Goal: Task Accomplishment & Management: Use online tool/utility

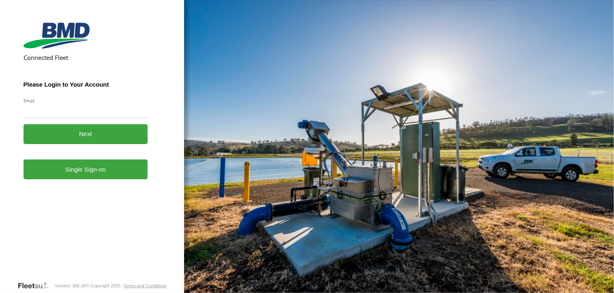
click at [64, 111] on input "Email" at bounding box center [86, 111] width 124 height 15
type input "**********"
click at [94, 135] on button "Next" at bounding box center [86, 134] width 124 height 20
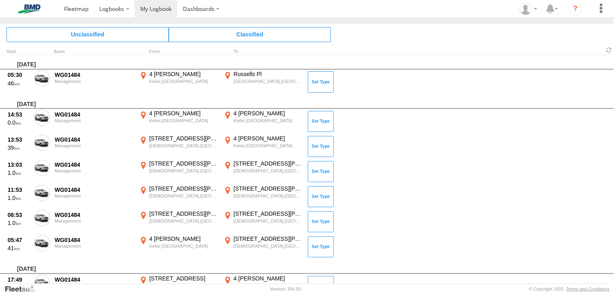
click at [0, 0] on span at bounding box center [0, 0] width 0 height 0
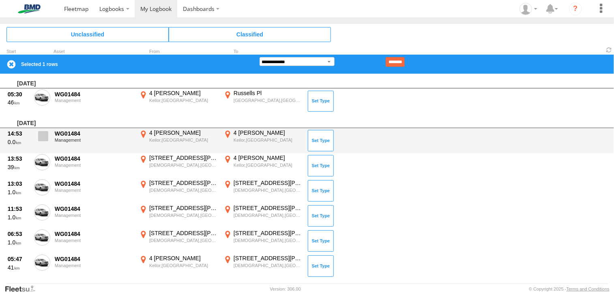
click at [42, 140] on span at bounding box center [43, 136] width 10 height 10
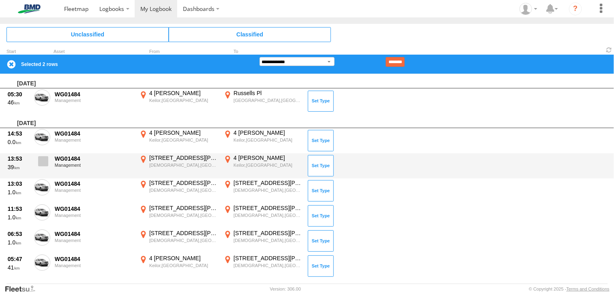
drag, startPoint x: 43, startPoint y: 158, endPoint x: 43, endPoint y: 165, distance: 6.5
click at [43, 160] on span at bounding box center [43, 161] width 10 height 10
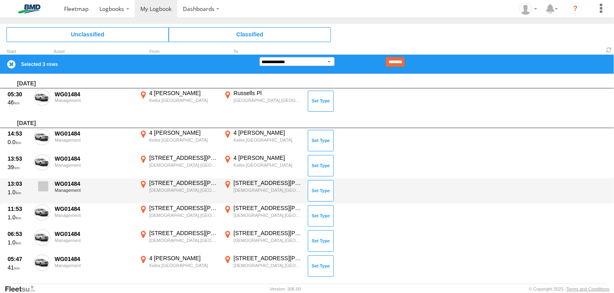
click at [40, 187] on span at bounding box center [43, 187] width 10 height 10
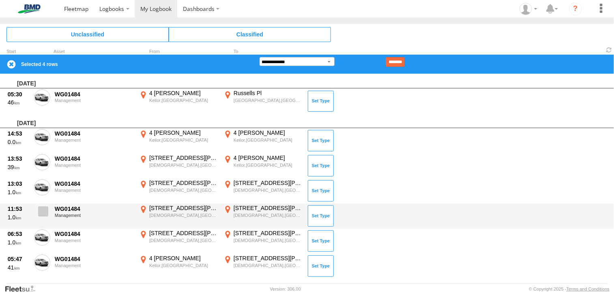
drag, startPoint x: 40, startPoint y: 211, endPoint x: 40, endPoint y: 216, distance: 5.7
click at [40, 215] on span at bounding box center [43, 212] width 10 height 10
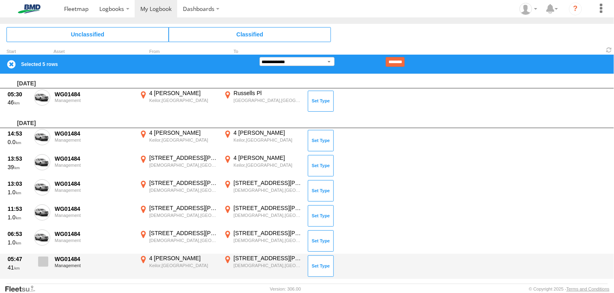
drag, startPoint x: 43, startPoint y: 236, endPoint x: 45, endPoint y: 256, distance: 19.6
click at [0, 0] on span at bounding box center [0, 0] width 0 height 0
drag, startPoint x: 45, startPoint y: 259, endPoint x: 78, endPoint y: 237, distance: 39.5
click at [45, 258] on span at bounding box center [43, 262] width 10 height 10
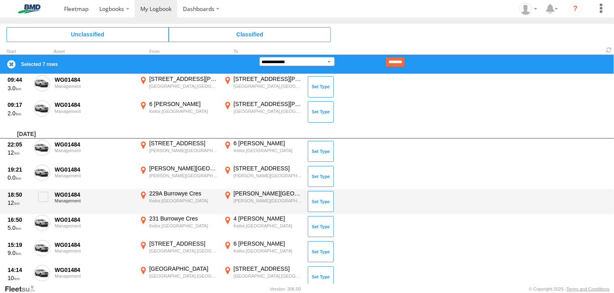
scroll to position [608, 0]
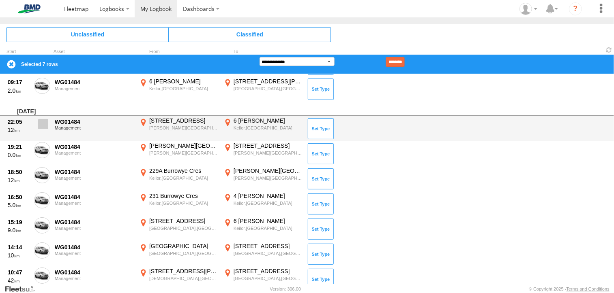
click at [45, 120] on span at bounding box center [43, 124] width 10 height 10
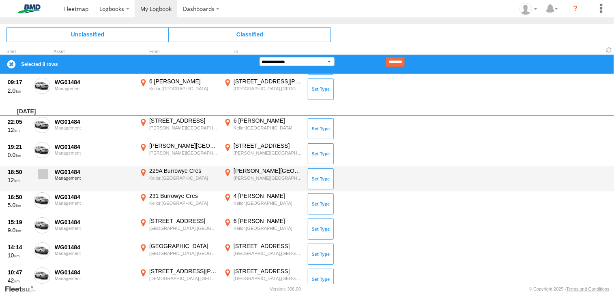
drag, startPoint x: 39, startPoint y: 150, endPoint x: 43, endPoint y: 167, distance: 17.3
click at [0, 0] on span at bounding box center [0, 0] width 0 height 0
drag, startPoint x: 44, startPoint y: 175, endPoint x: 44, endPoint y: 186, distance: 11.4
click at [44, 177] on span at bounding box center [43, 174] width 10 height 10
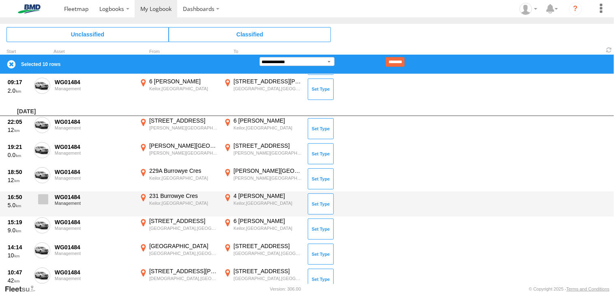
click at [41, 197] on span at bounding box center [43, 200] width 10 height 10
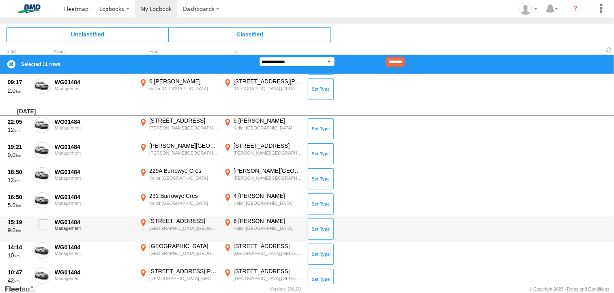
drag, startPoint x: 46, startPoint y: 223, endPoint x: 45, endPoint y: 240, distance: 17.4
click at [45, 225] on span at bounding box center [43, 225] width 10 height 10
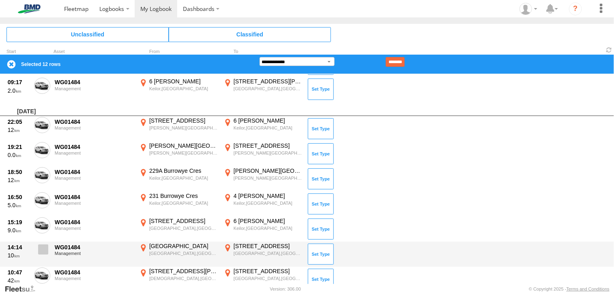
click at [43, 253] on span at bounding box center [43, 250] width 10 height 10
drag, startPoint x: 40, startPoint y: 275, endPoint x: 58, endPoint y: 257, distance: 24.9
click at [0, 0] on span at bounding box center [0, 0] width 0 height 0
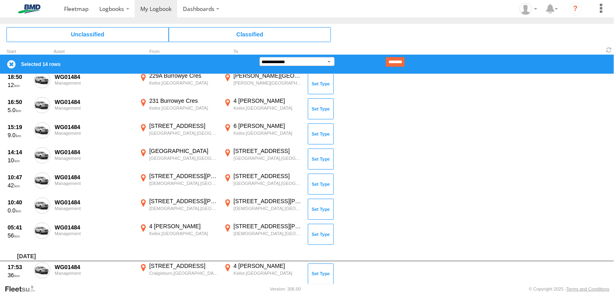
scroll to position [770, 0]
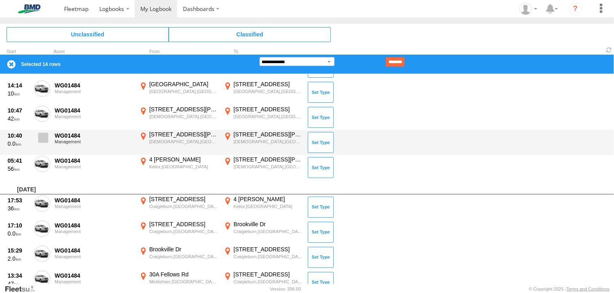
click at [41, 137] on span at bounding box center [43, 138] width 10 height 10
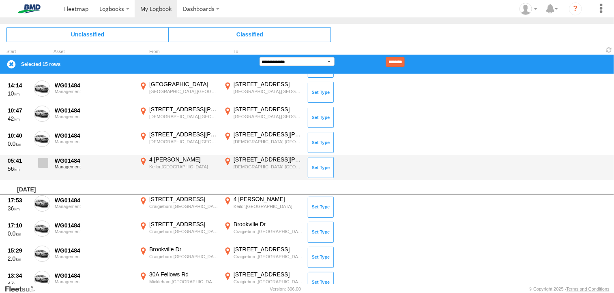
drag, startPoint x: 38, startPoint y: 164, endPoint x: 39, endPoint y: 169, distance: 5.5
click at [38, 165] on span at bounding box center [43, 163] width 10 height 10
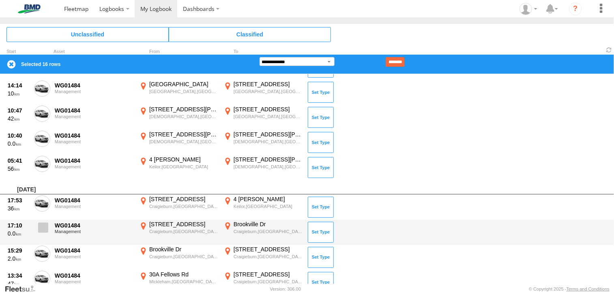
drag, startPoint x: 45, startPoint y: 202, endPoint x: 45, endPoint y: 229, distance: 26.8
click at [0, 0] on span at bounding box center [0, 0] width 0 height 0
click at [45, 230] on span at bounding box center [43, 228] width 10 height 10
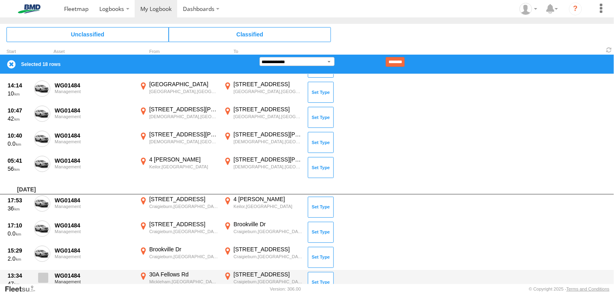
drag, startPoint x: 41, startPoint y: 255, endPoint x: 48, endPoint y: 278, distance: 24.0
click at [41, 258] on label at bounding box center [42, 255] width 16 height 19
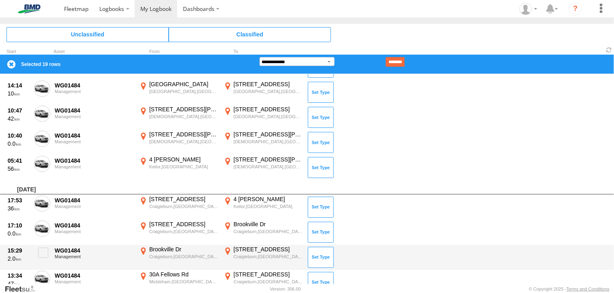
drag, startPoint x: 48, startPoint y: 278, endPoint x: 52, endPoint y: 261, distance: 17.4
click at [48, 277] on label at bounding box center [42, 280] width 16 height 19
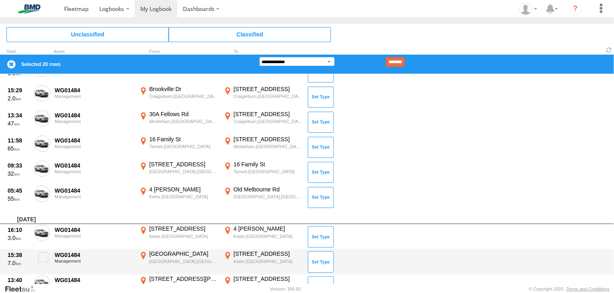
scroll to position [932, 0]
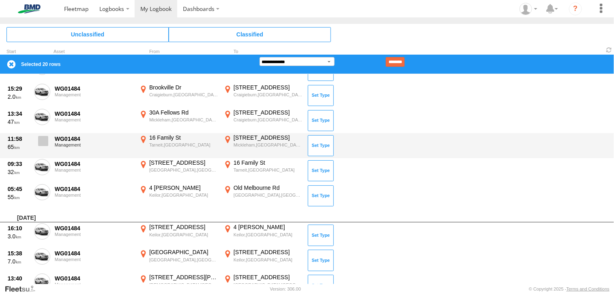
click at [42, 138] on span at bounding box center [43, 141] width 10 height 10
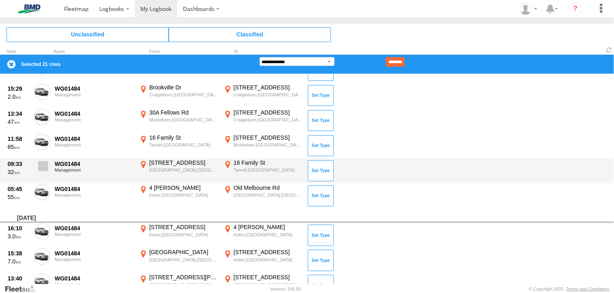
click at [41, 164] on span at bounding box center [43, 166] width 10 height 10
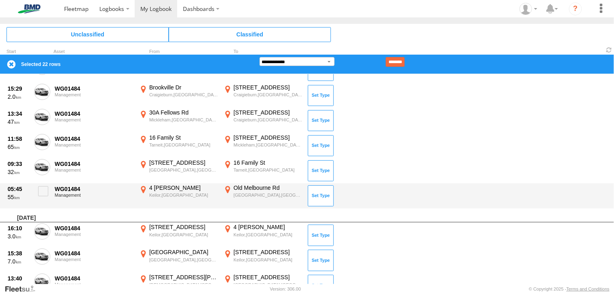
click at [42, 202] on div "05:45 55 WG01484 Management 4 Karina Ct Keilor,VIC -37.70643 144.81515 Old Melb…" at bounding box center [307, 196] width 614 height 25
click at [41, 191] on span at bounding box center [43, 191] width 10 height 10
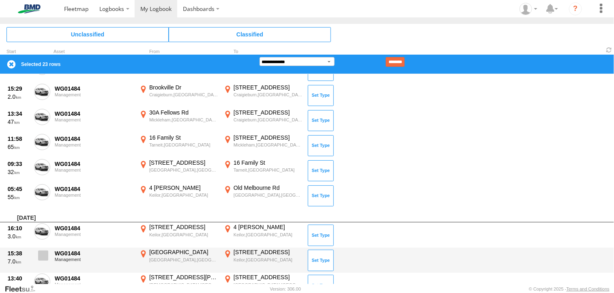
drag, startPoint x: 44, startPoint y: 227, endPoint x: 42, endPoint y: 254, distance: 27.2
click at [0, 0] on span at bounding box center [0, 0] width 0 height 0
click at [42, 255] on span at bounding box center [43, 256] width 10 height 10
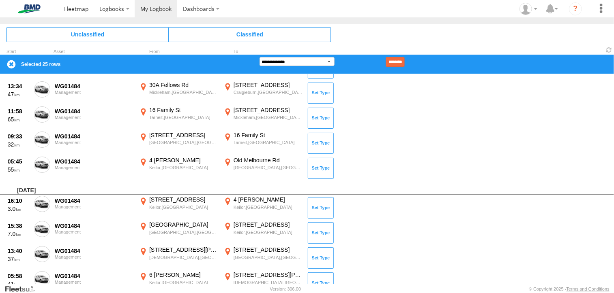
scroll to position [1094, 0]
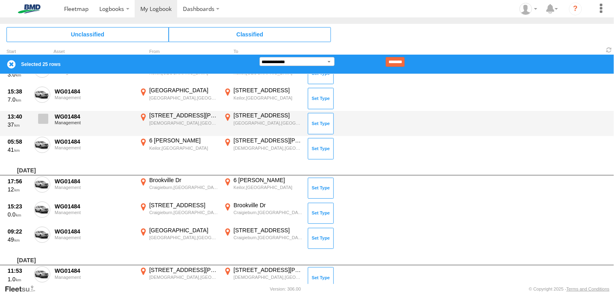
click at [41, 119] on span at bounding box center [43, 119] width 10 height 10
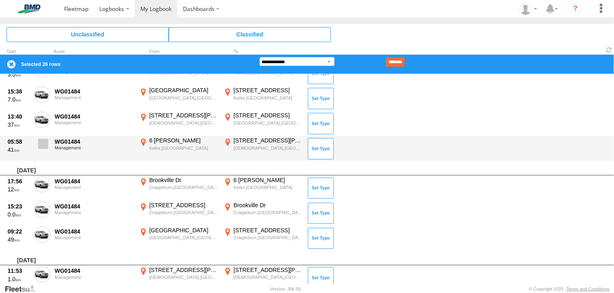
drag, startPoint x: 39, startPoint y: 137, endPoint x: 44, endPoint y: 152, distance: 15.8
click at [39, 139] on span at bounding box center [43, 144] width 10 height 10
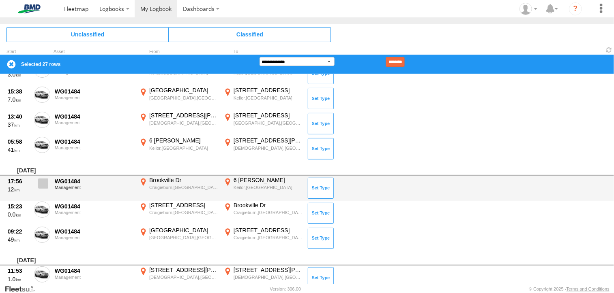
drag, startPoint x: 43, startPoint y: 184, endPoint x: 43, endPoint y: 191, distance: 6.5
click at [43, 188] on label at bounding box center [42, 186] width 16 height 19
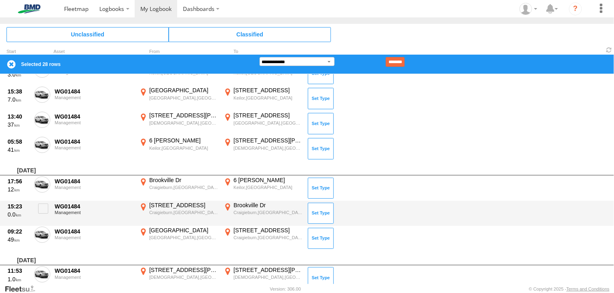
drag, startPoint x: 43, startPoint y: 208, endPoint x: 43, endPoint y: 223, distance: 15.0
click at [43, 209] on span at bounding box center [43, 209] width 10 height 10
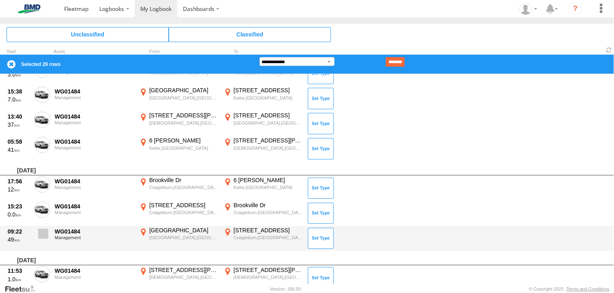
click at [43, 232] on span at bounding box center [43, 234] width 10 height 10
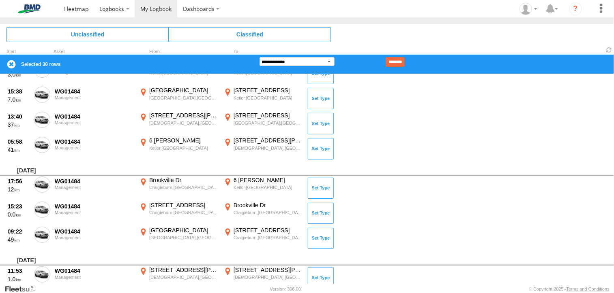
scroll to position [1257, 0]
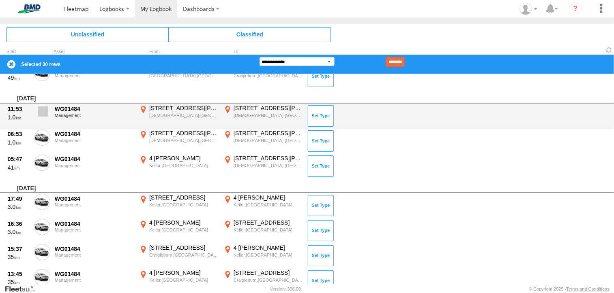
click at [46, 113] on span at bounding box center [43, 112] width 10 height 10
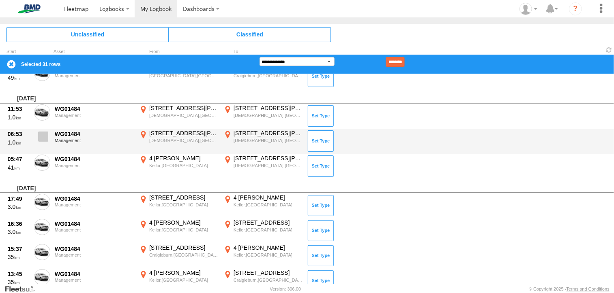
drag, startPoint x: 46, startPoint y: 136, endPoint x: 44, endPoint y: 146, distance: 9.5
click at [46, 137] on span at bounding box center [43, 137] width 10 height 10
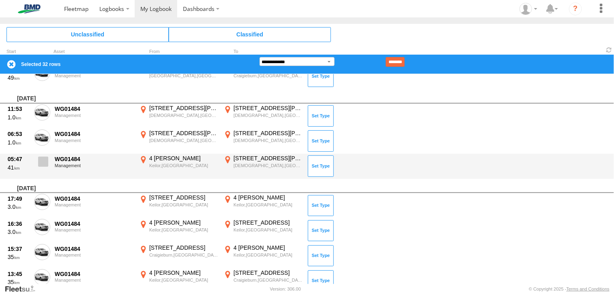
click at [38, 167] on label at bounding box center [42, 164] width 16 height 19
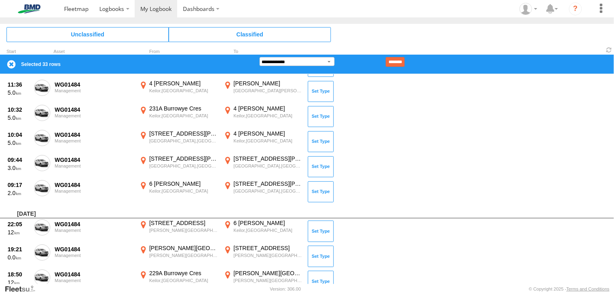
scroll to position [1784, 0]
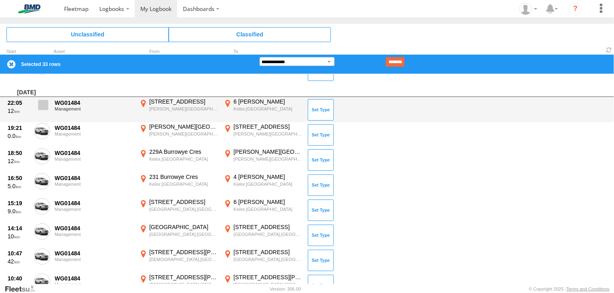
click at [44, 101] on span at bounding box center [43, 105] width 10 height 10
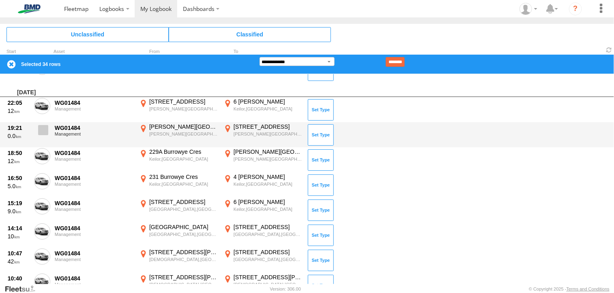
click at [39, 129] on span at bounding box center [43, 130] width 10 height 10
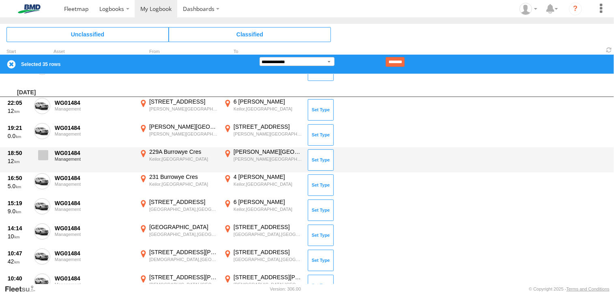
click at [46, 151] on span at bounding box center [43, 155] width 10 height 10
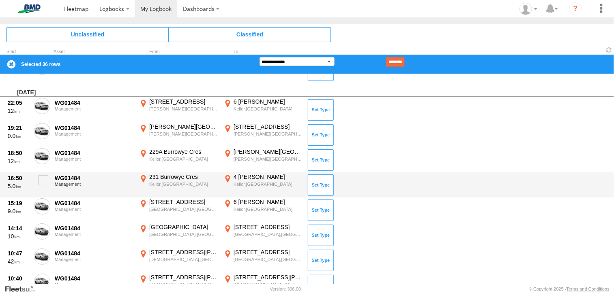
click at [46, 173] on div "16:50 5.0 WG01484 Management 231 Burrowye Cres Keilor,VIC -37.70682 144.81514 4…" at bounding box center [307, 185] width 614 height 25
click at [45, 176] on span at bounding box center [43, 181] width 10 height 10
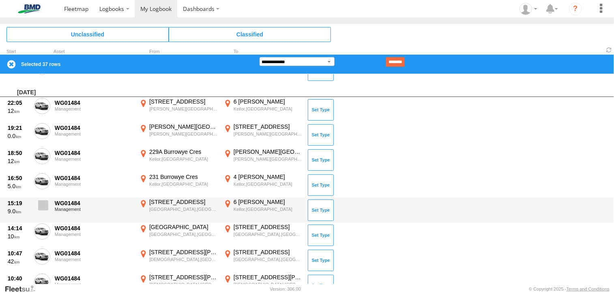
click at [45, 202] on span at bounding box center [43, 206] width 10 height 10
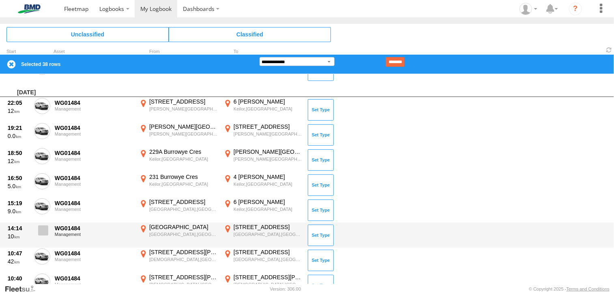
drag, startPoint x: 42, startPoint y: 228, endPoint x: 42, endPoint y: 236, distance: 8.1
click at [42, 229] on span at bounding box center [43, 231] width 10 height 10
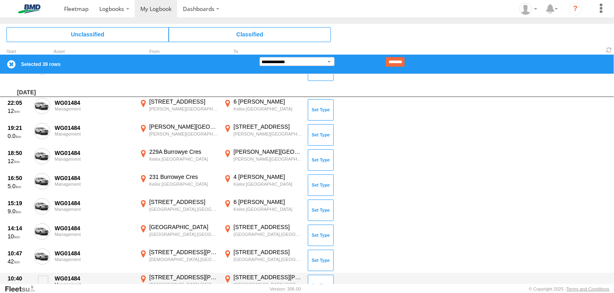
drag, startPoint x: 42, startPoint y: 252, endPoint x: 52, endPoint y: 276, distance: 26.3
click at [0, 0] on span at bounding box center [0, 0] width 0 height 0
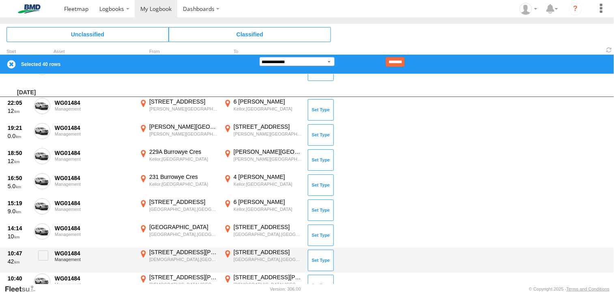
drag, startPoint x: 43, startPoint y: 280, endPoint x: 67, endPoint y: 254, distance: 35.5
click at [0, 0] on span at bounding box center [0, 0] width 0 height 0
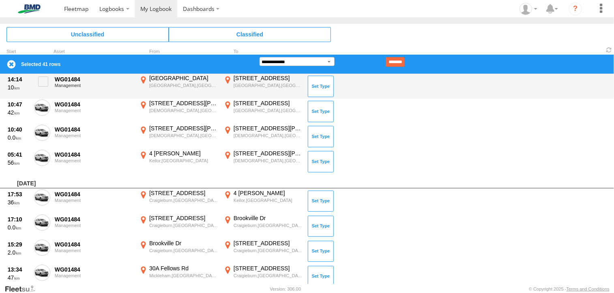
scroll to position [1986, 0]
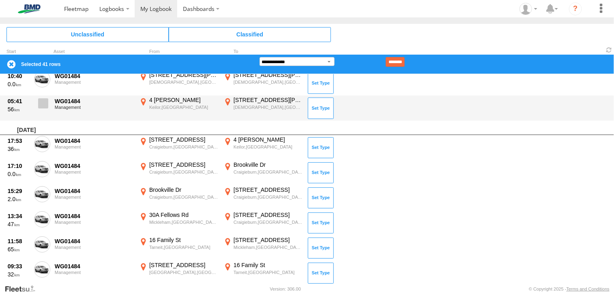
click at [45, 103] on span at bounding box center [43, 104] width 10 height 10
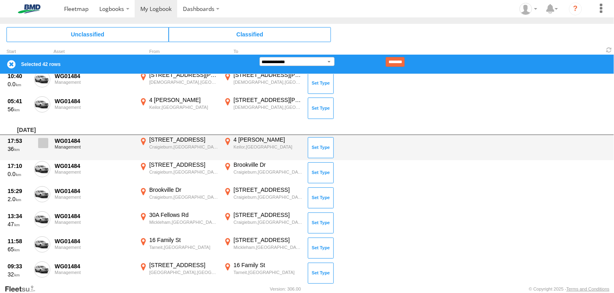
click at [42, 142] on span at bounding box center [43, 143] width 10 height 10
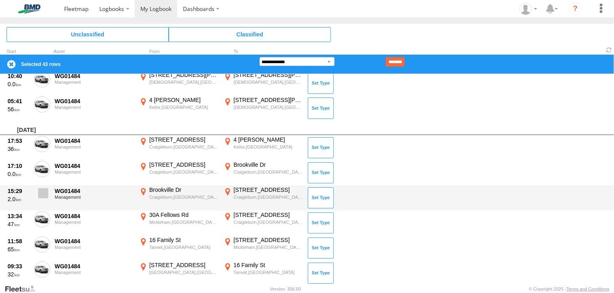
drag, startPoint x: 45, startPoint y: 165, endPoint x: 41, endPoint y: 188, distance: 22.7
click at [0, 0] on span at bounding box center [0, 0] width 0 height 0
drag, startPoint x: 40, startPoint y: 191, endPoint x: 27, endPoint y: 203, distance: 17.8
click at [40, 191] on span at bounding box center [43, 193] width 10 height 10
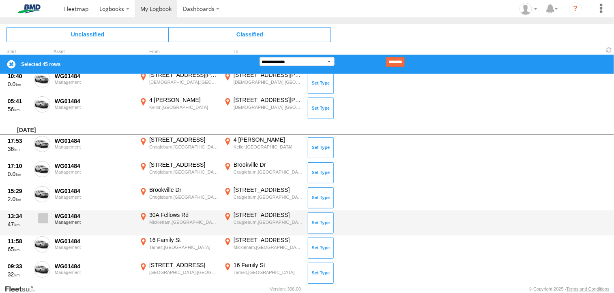
click at [41, 215] on span at bounding box center [43, 219] width 10 height 10
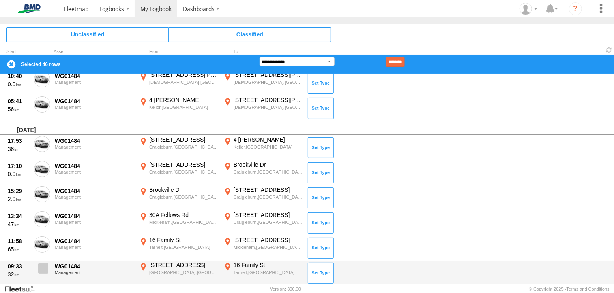
drag, startPoint x: 44, startPoint y: 236, endPoint x: 36, endPoint y: 264, distance: 28.5
click at [0, 0] on span at bounding box center [0, 0] width 0 height 0
drag, startPoint x: 36, startPoint y: 266, endPoint x: 47, endPoint y: 267, distance: 10.6
click at [36, 266] on label at bounding box center [42, 271] width 16 height 19
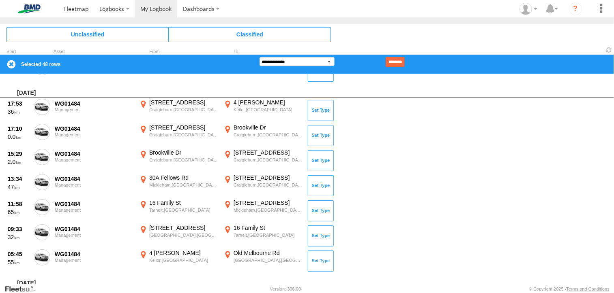
scroll to position [2148, 0]
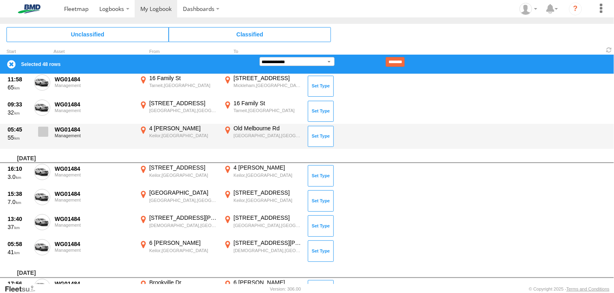
click at [48, 129] on span at bounding box center [43, 132] width 10 height 10
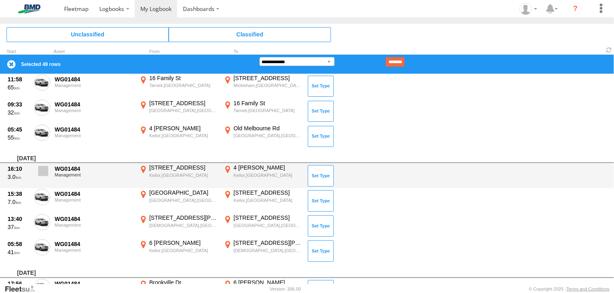
click at [47, 171] on span at bounding box center [43, 171] width 10 height 10
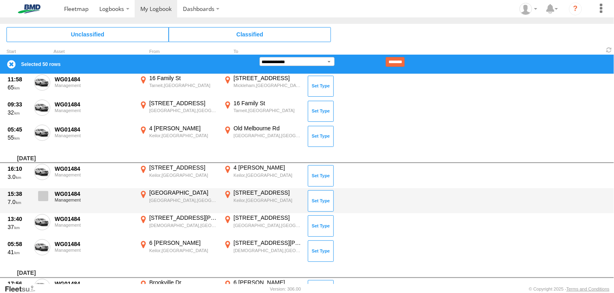
click at [42, 201] on label at bounding box center [42, 198] width 16 height 19
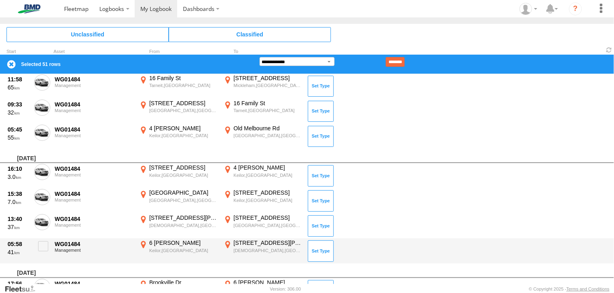
drag, startPoint x: 43, startPoint y: 221, endPoint x: 44, endPoint y: 236, distance: 15.0
click at [0, 0] on span at bounding box center [0, 0] width 0 height 0
drag, startPoint x: 44, startPoint y: 241, endPoint x: 73, endPoint y: 250, distance: 30.1
click at [45, 242] on span at bounding box center [43, 247] width 10 height 10
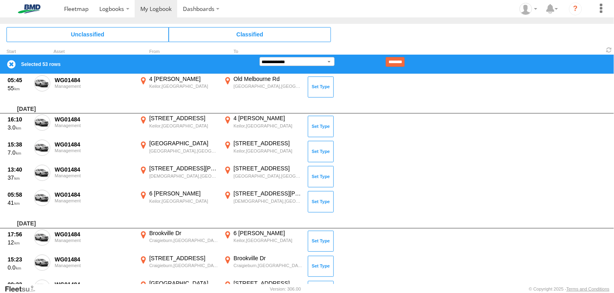
scroll to position [2262, 0]
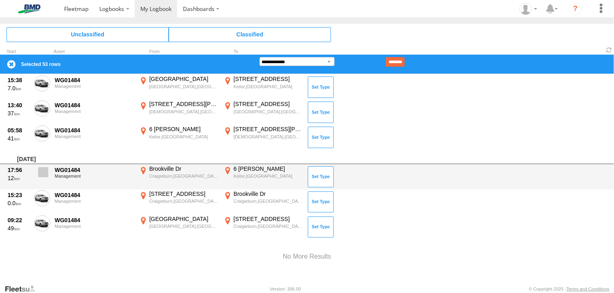
click at [42, 171] on span at bounding box center [43, 172] width 10 height 10
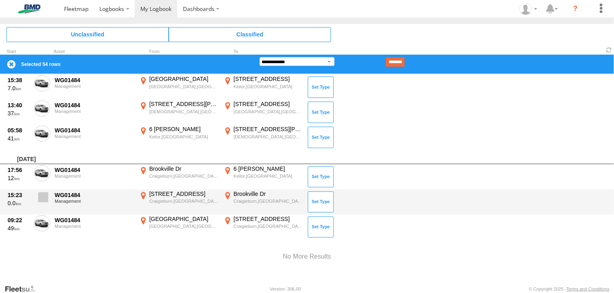
click at [39, 193] on span at bounding box center [43, 198] width 10 height 10
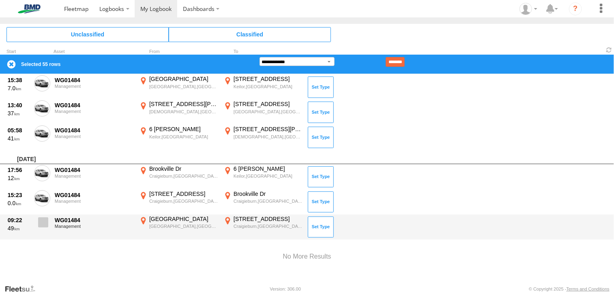
click at [39, 223] on span at bounding box center [43, 223] width 10 height 10
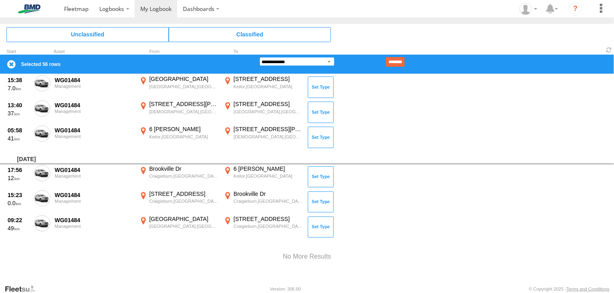
click at [329, 59] on select "**********" at bounding box center [296, 61] width 75 height 9
select select "******"
click at [259, 57] on select "**********" at bounding box center [296, 61] width 75 height 9
type input "****"
click at [403, 66] on input "********" at bounding box center [394, 62] width 19 height 10
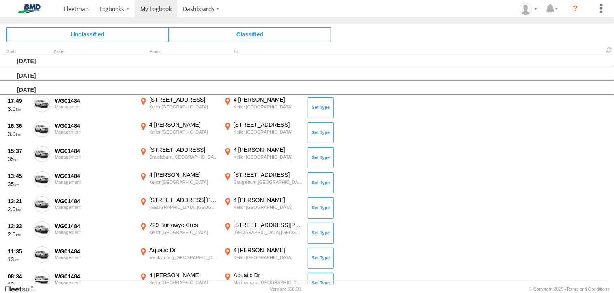
scroll to position [0, 0]
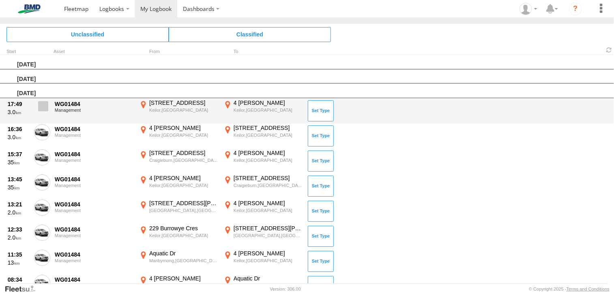
click at [43, 104] on span at bounding box center [43, 106] width 10 height 10
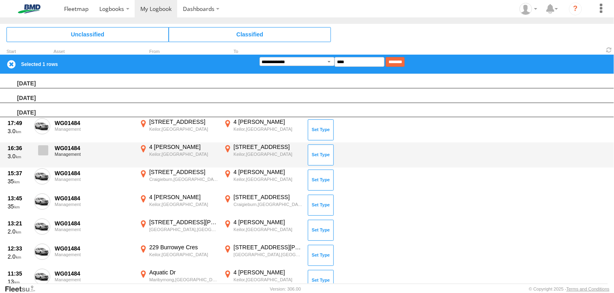
click at [44, 150] on span at bounding box center [43, 151] width 10 height 10
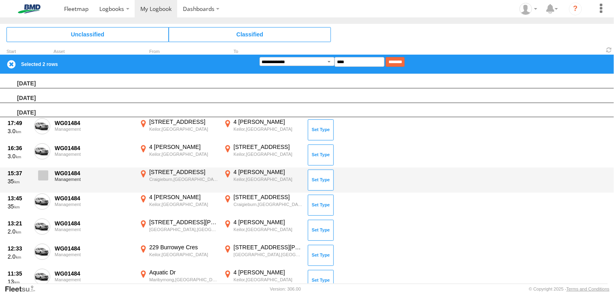
click at [45, 175] on span at bounding box center [43, 176] width 10 height 10
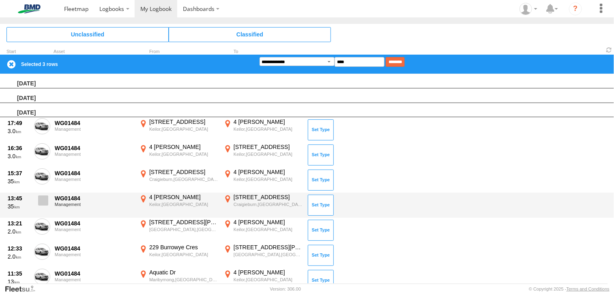
click at [43, 206] on label at bounding box center [42, 203] width 16 height 19
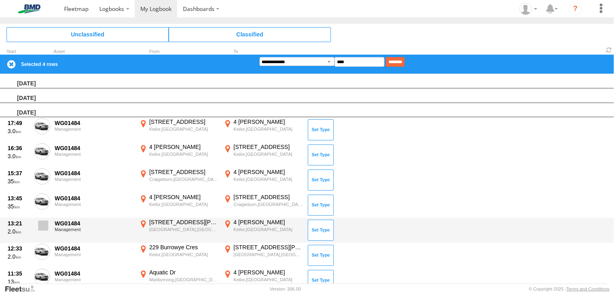
click at [43, 219] on label at bounding box center [42, 228] width 16 height 19
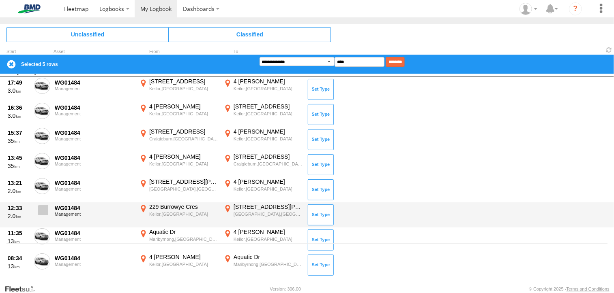
click at [42, 207] on span at bounding box center [43, 211] width 10 height 10
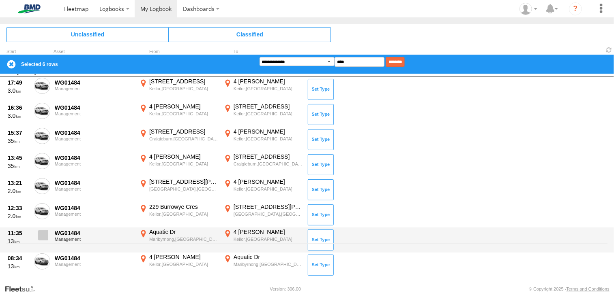
click at [49, 241] on label at bounding box center [42, 238] width 16 height 19
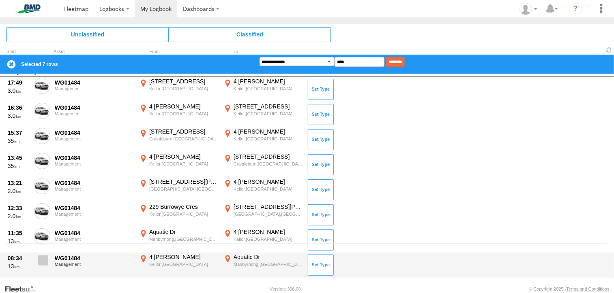
click at [40, 259] on span at bounding box center [43, 261] width 10 height 10
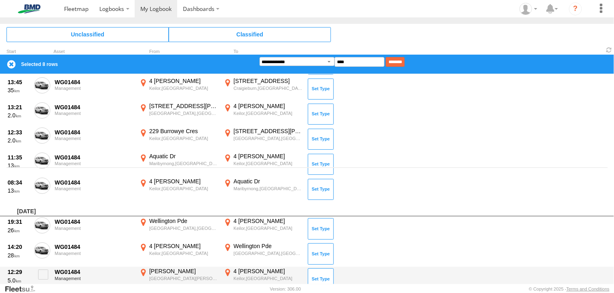
scroll to position [162, 0]
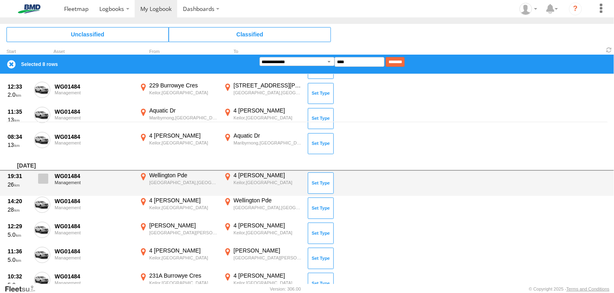
click at [40, 181] on span at bounding box center [43, 179] width 10 height 10
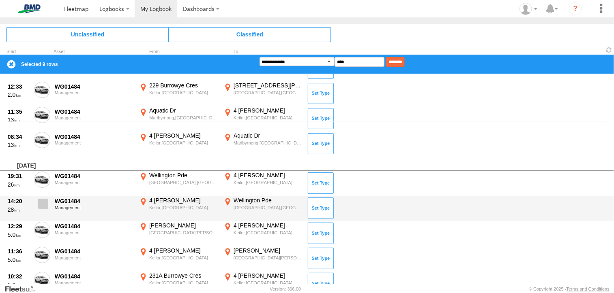
drag, startPoint x: 43, startPoint y: 204, endPoint x: 42, endPoint y: 217, distance: 13.4
click at [42, 204] on span at bounding box center [43, 204] width 10 height 10
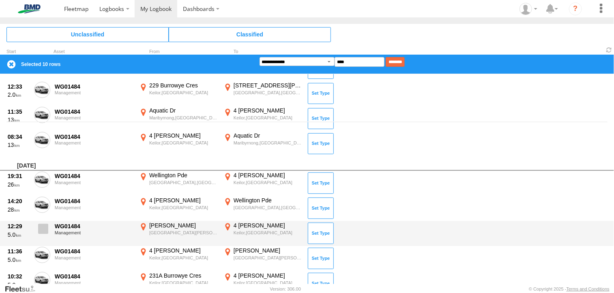
click at [42, 231] on span at bounding box center [43, 229] width 10 height 10
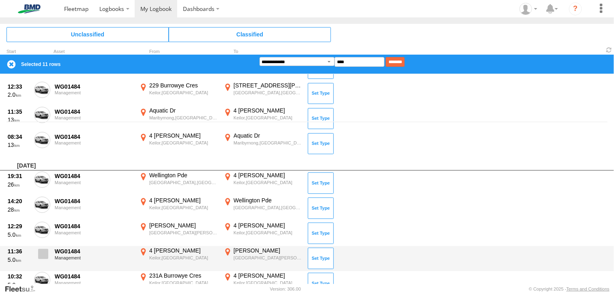
click at [43, 254] on span at bounding box center [43, 254] width 10 height 10
drag, startPoint x: 44, startPoint y: 273, endPoint x: 91, endPoint y: 253, distance: 51.0
click at [47, 274] on label at bounding box center [42, 281] width 16 height 19
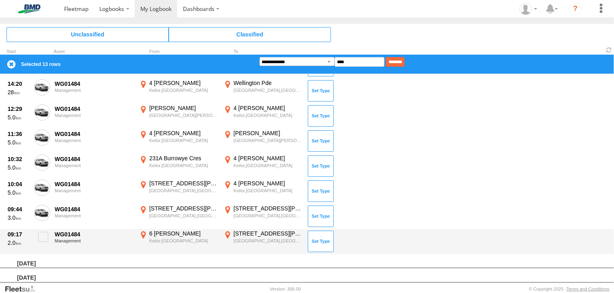
scroll to position [284, 0]
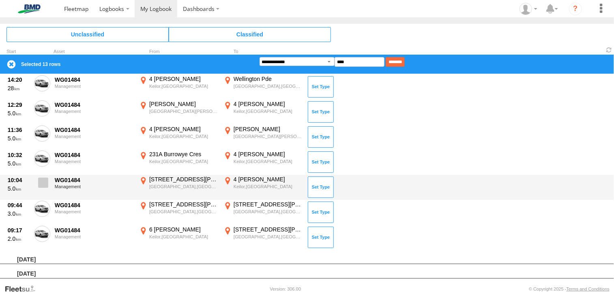
click at [43, 183] on span at bounding box center [43, 183] width 10 height 10
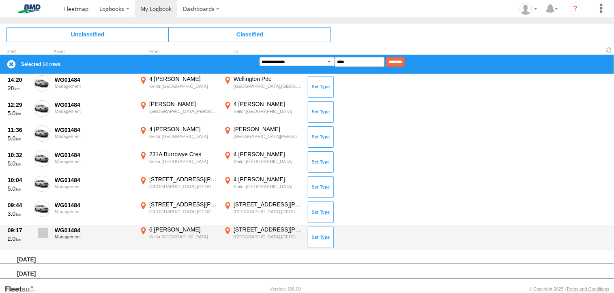
drag, startPoint x: 44, startPoint y: 210, endPoint x: 43, endPoint y: 228, distance: 17.9
click at [45, 212] on label at bounding box center [42, 210] width 16 height 19
drag, startPoint x: 42, startPoint y: 235, endPoint x: 48, endPoint y: 235, distance: 6.1
click at [42, 235] on span at bounding box center [43, 233] width 10 height 10
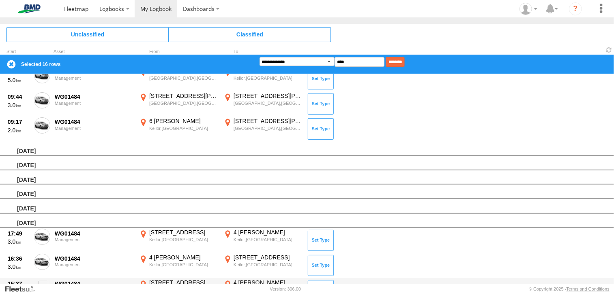
scroll to position [446, 0]
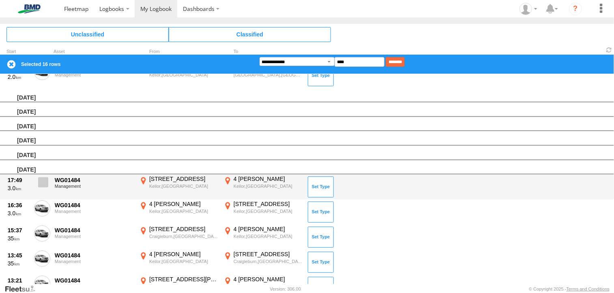
click at [42, 180] on span at bounding box center [43, 183] width 10 height 10
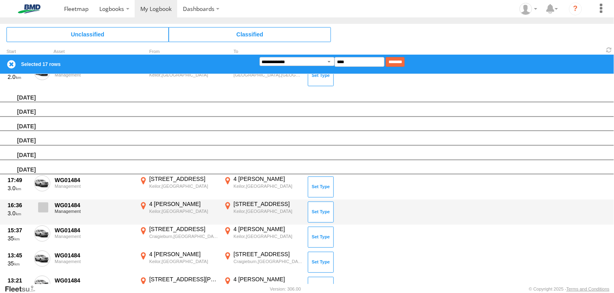
click at [44, 210] on span at bounding box center [43, 208] width 10 height 10
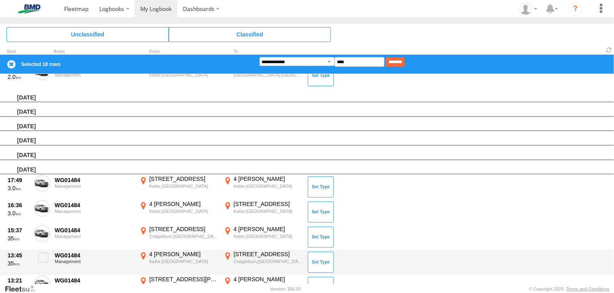
drag, startPoint x: 41, startPoint y: 231, endPoint x: 50, endPoint y: 255, distance: 25.7
click at [0, 0] on span at bounding box center [0, 0] width 0 height 0
click at [46, 255] on span at bounding box center [43, 258] width 10 height 10
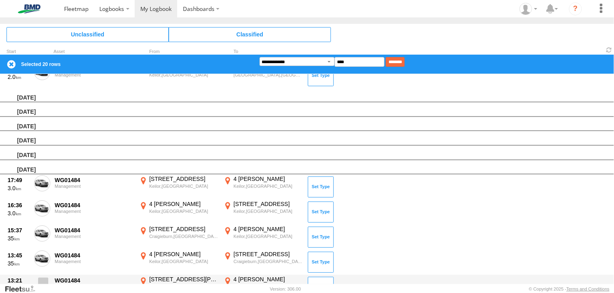
click at [43, 278] on span at bounding box center [43, 283] width 10 height 10
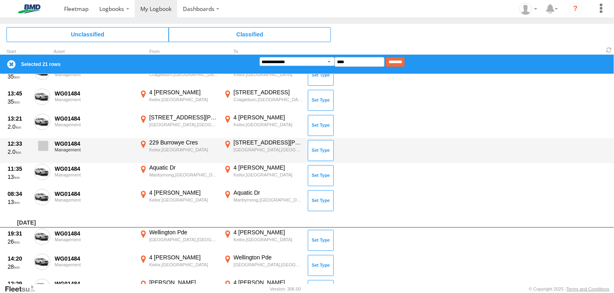
drag, startPoint x: 46, startPoint y: 143, endPoint x: 43, endPoint y: 149, distance: 6.5
click at [46, 143] on span at bounding box center [43, 146] width 10 height 10
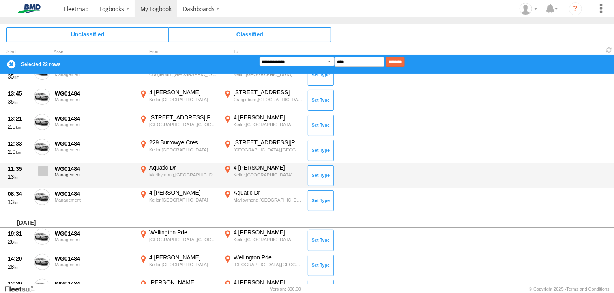
click at [46, 167] on span at bounding box center [43, 171] width 10 height 10
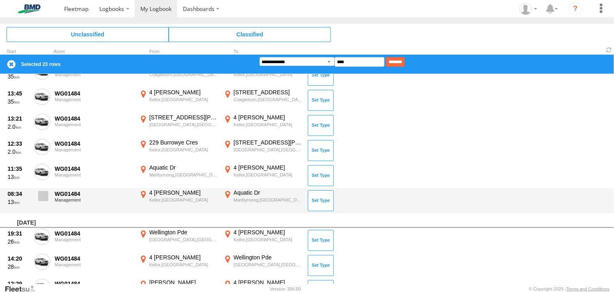
click at [43, 195] on span at bounding box center [43, 196] width 10 height 10
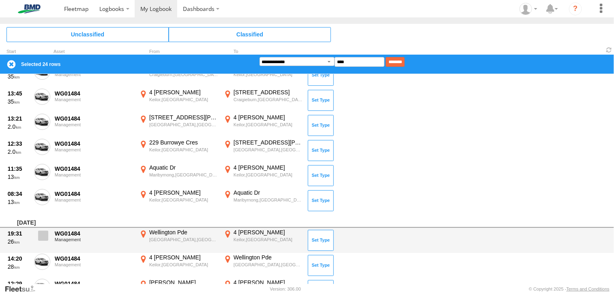
drag, startPoint x: 44, startPoint y: 235, endPoint x: 44, endPoint y: 243, distance: 8.1
click at [44, 236] on span at bounding box center [43, 236] width 10 height 10
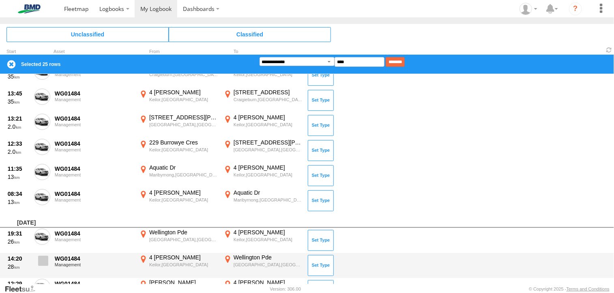
click at [43, 262] on span at bounding box center [43, 261] width 10 height 10
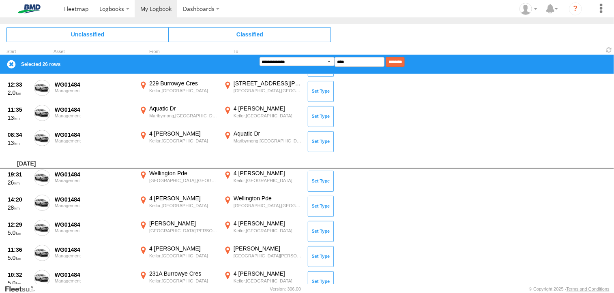
scroll to position [730, 0]
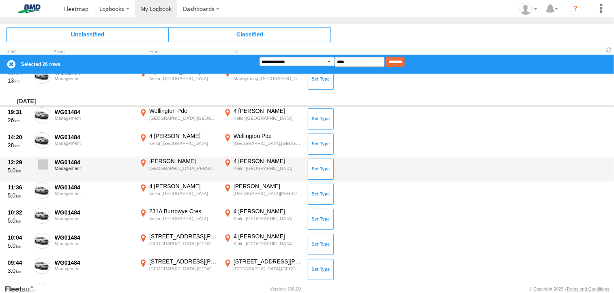
click at [43, 162] on span at bounding box center [43, 165] width 10 height 10
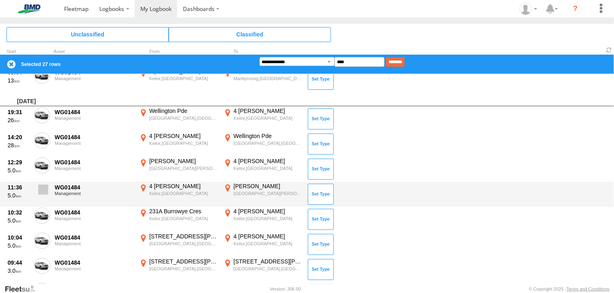
click at [39, 193] on label at bounding box center [42, 192] width 16 height 19
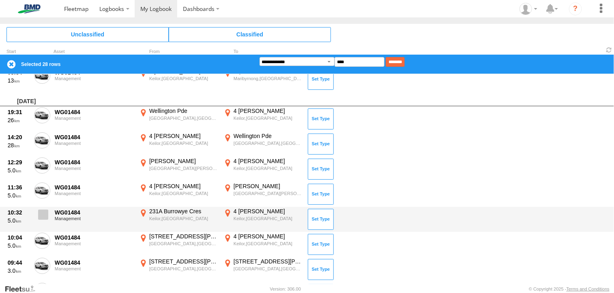
click at [42, 215] on span at bounding box center [43, 215] width 10 height 10
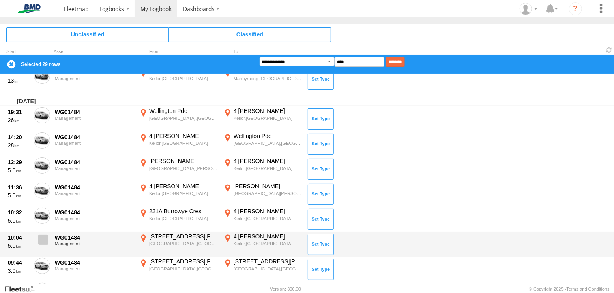
click at [42, 238] on span at bounding box center [43, 240] width 10 height 10
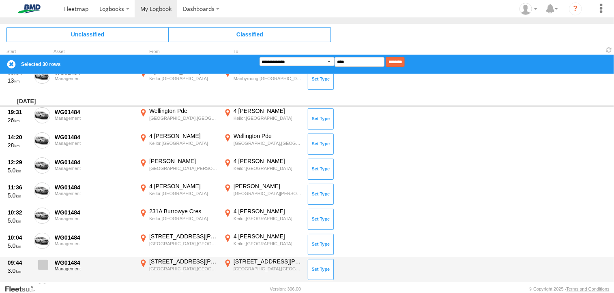
click at [46, 272] on label at bounding box center [42, 267] width 16 height 19
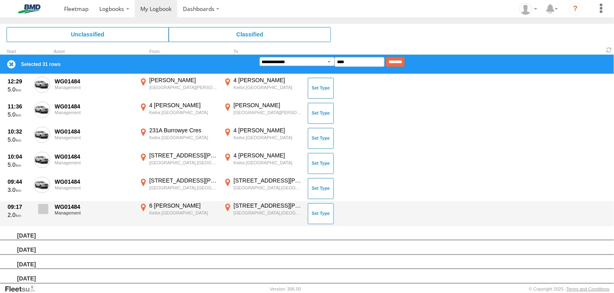
click at [46, 212] on span at bounding box center [43, 209] width 10 height 10
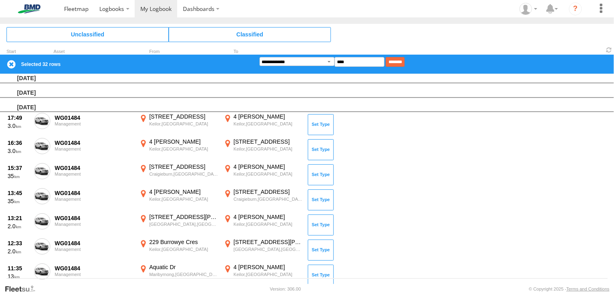
scroll to position [4, 0]
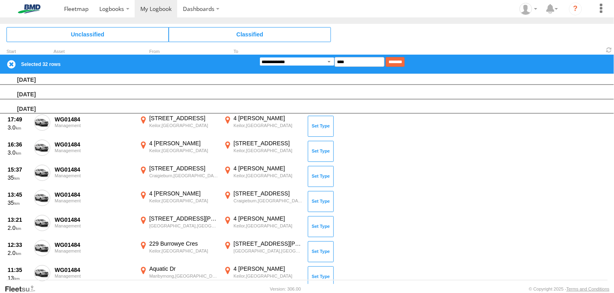
click at [331, 60] on select "**********" at bounding box center [296, 61] width 75 height 9
select select "**"
click at [259, 57] on select "**********" at bounding box center [296, 61] width 75 height 9
click at [405, 62] on input "********" at bounding box center [394, 62] width 19 height 10
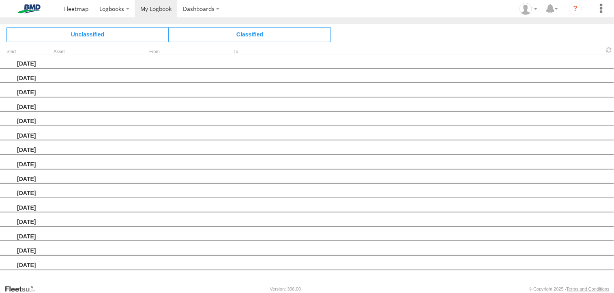
scroll to position [0, 0]
